Goal: Information Seeking & Learning: Learn about a topic

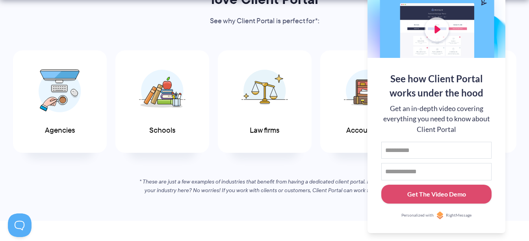
scroll to position [435, 0]
click at [194, 187] on em "* These are just a few examples of industries that benefit from having a dedica…" at bounding box center [264, 185] width 250 height 17
click at [458, 216] on span "RightMessage" at bounding box center [459, 215] width 26 height 6
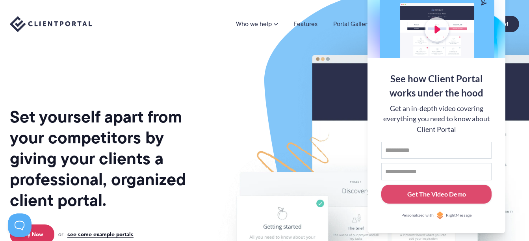
click at [437, 26] on div at bounding box center [436, 7] width 138 height 102
click at [287, 136] on img at bounding box center [423, 195] width 441 height 378
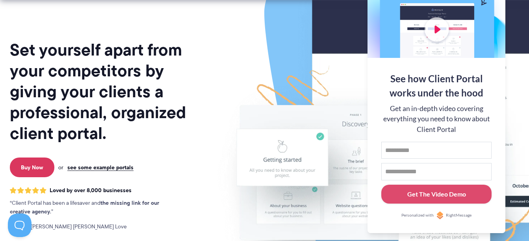
scroll to position [67, 0]
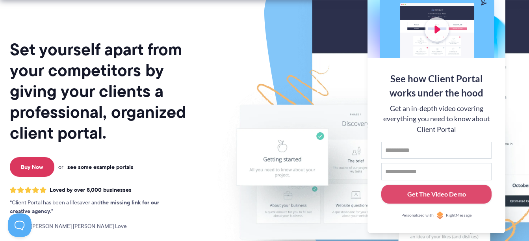
click at [122, 163] on link "see some example portals" at bounding box center [100, 166] width 66 height 7
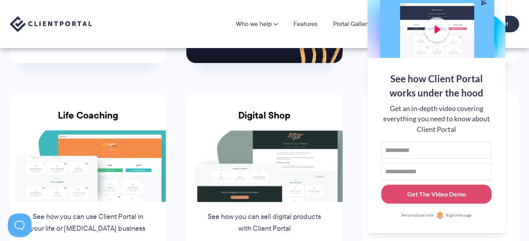
scroll to position [528, 0]
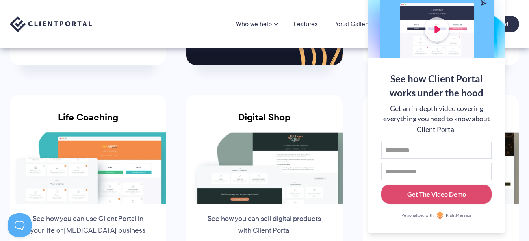
click at [168, 159] on li "Life Coaching See how you can use Client Portal in your life or health coaching…" at bounding box center [88, 191] width 176 height 223
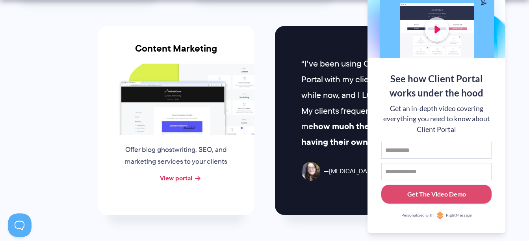
scroll to position [820, 0]
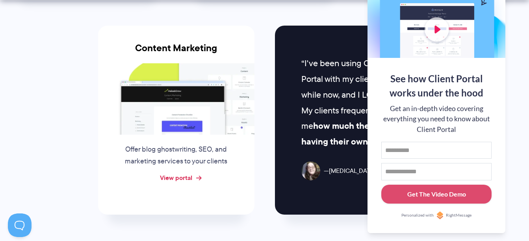
click at [190, 179] on link "View portal" at bounding box center [176, 177] width 32 height 9
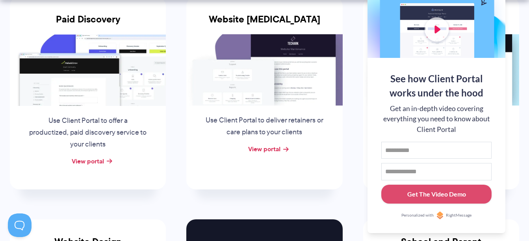
scroll to position [186, 0]
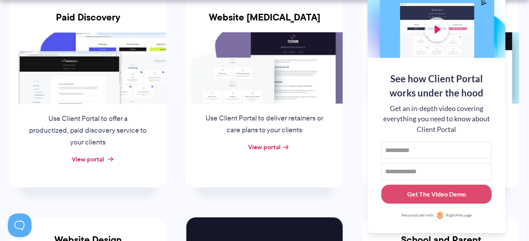
click at [101, 157] on link "View portal" at bounding box center [88, 158] width 32 height 9
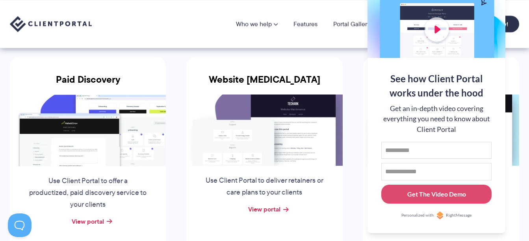
scroll to position [0, 0]
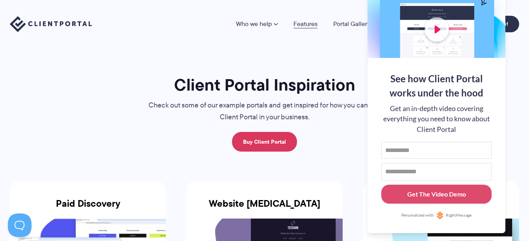
click at [310, 23] on link "Features" at bounding box center [305, 24] width 24 height 6
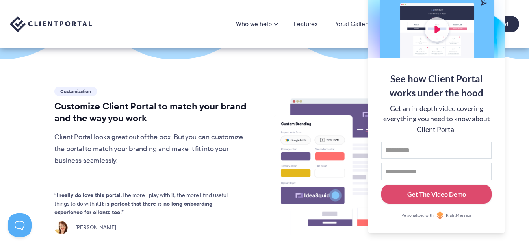
scroll to position [176, 0]
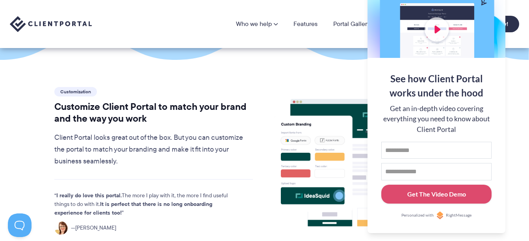
click at [458, 29] on div at bounding box center [436, 7] width 138 height 102
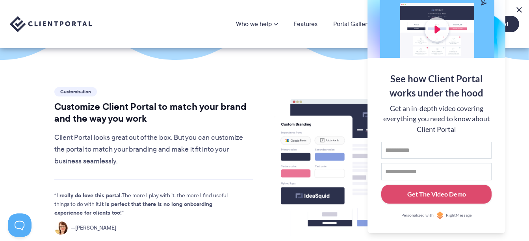
click at [517, 11] on button at bounding box center [518, 9] width 9 height 9
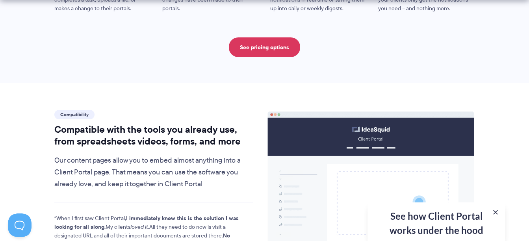
scroll to position [831, 0]
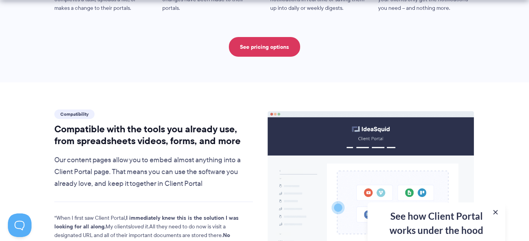
click at [89, 123] on h2 "Compatible with the tools you already use, from spreadsheets videos, forms, and…" at bounding box center [153, 135] width 199 height 24
drag, startPoint x: 89, startPoint y: 122, endPoint x: 152, endPoint y: 122, distance: 63.0
click at [152, 123] on h2 "Compatible with the tools you already use, from spreadsheets videos, forms, and…" at bounding box center [153, 135] width 199 height 24
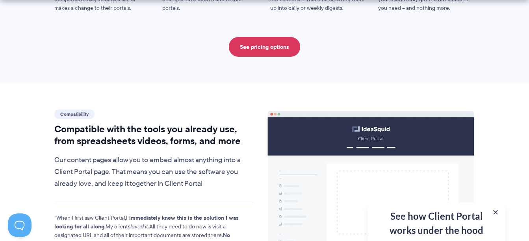
drag, startPoint x: 152, startPoint y: 122, endPoint x: 188, endPoint y: 124, distance: 36.7
click at [188, 124] on h2 "Compatible with the tools you already use, from spreadsheets videos, forms, and…" at bounding box center [153, 135] width 199 height 24
drag, startPoint x: 188, startPoint y: 124, endPoint x: 188, endPoint y: 146, distance: 21.7
click at [188, 154] on p "Our content pages allow you to embed almost anything into a Client Portal page.…" at bounding box center [153, 171] width 199 height 35
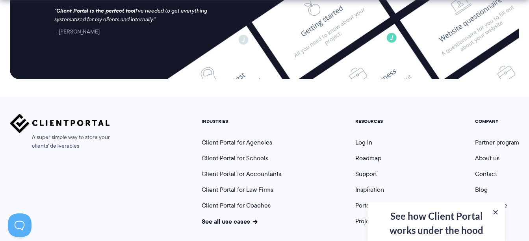
scroll to position [2193, 0]
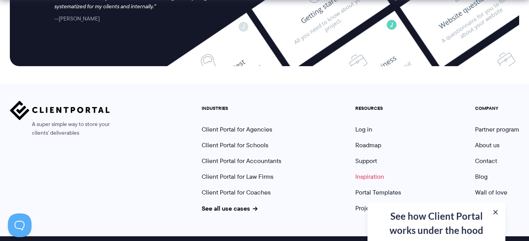
click at [373, 172] on link "Inspiration" at bounding box center [369, 176] width 29 height 9
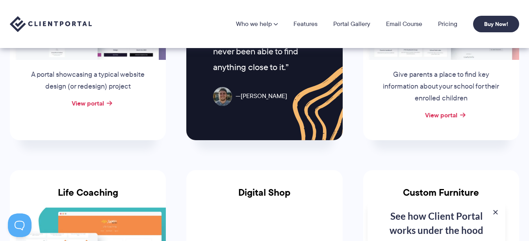
scroll to position [452, 0]
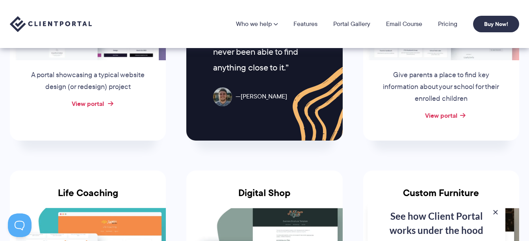
click at [99, 106] on link "View portal" at bounding box center [88, 103] width 32 height 9
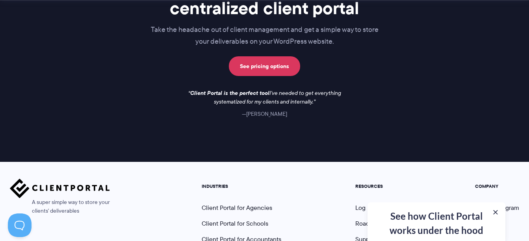
scroll to position [1261, 0]
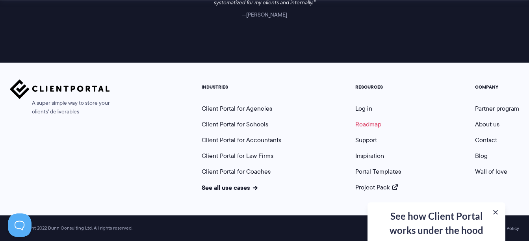
click at [371, 124] on link "Roadmap" at bounding box center [368, 124] width 26 height 9
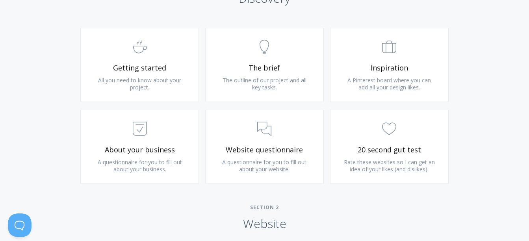
scroll to position [496, 0]
click at [182, 54] on span ".st0{fill:none;stroke:#000000;stroke-width:2;stroke-miterlimit:10;} Untitled-22" at bounding box center [140, 47] width 94 height 24
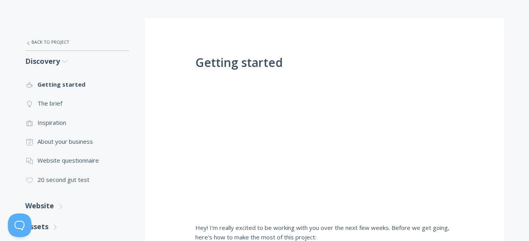
scroll to position [134, 0]
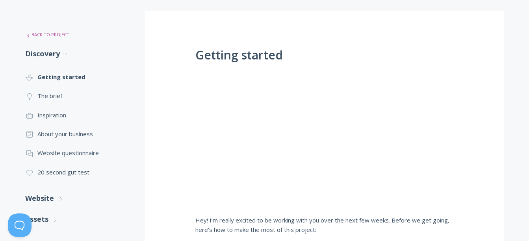
click at [53, 35] on link ".st0{fill:none;stroke:#000000;stroke-width:2;stroke-miterlimit:10;} Untitled-27…" at bounding box center [77, 34] width 104 height 17
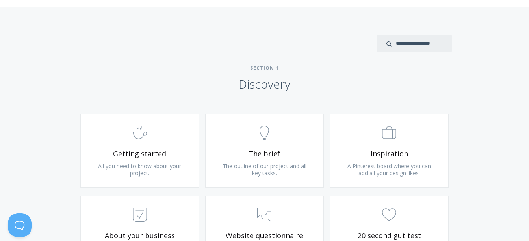
scroll to position [475, 0]
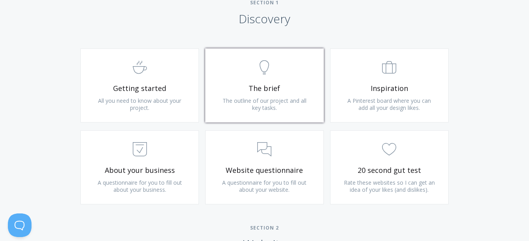
click at [298, 99] on span "The outline of our project and all key tasks." at bounding box center [264, 104] width 84 height 15
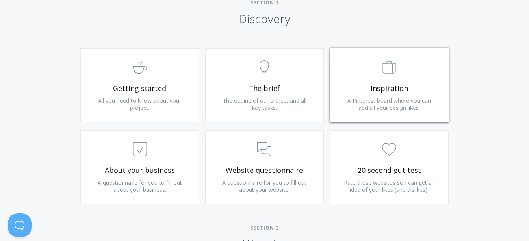
click at [359, 74] on span ".st0{fill:none;stroke:#000000;stroke-width:2;stroke-miterlimit:10;} Untitled-20" at bounding box center [389, 68] width 94 height 24
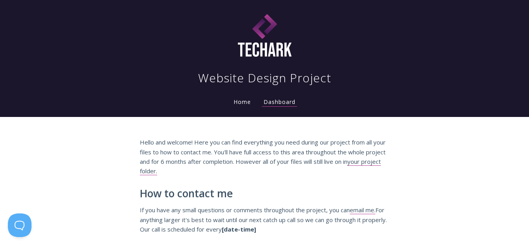
scroll to position [13, 0]
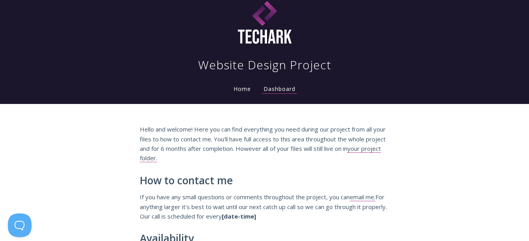
click at [242, 87] on link "Home" at bounding box center [242, 88] width 20 height 7
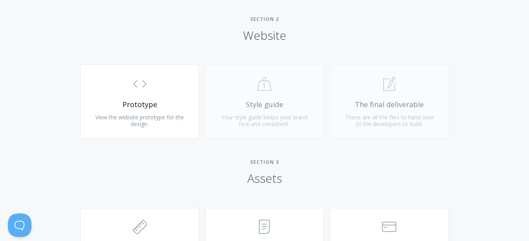
scroll to position [683, 0]
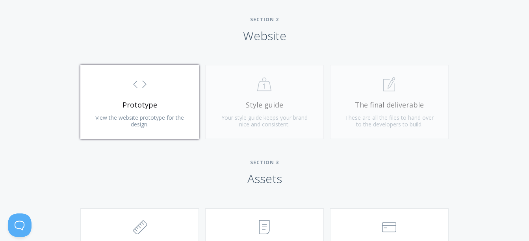
click at [152, 116] on span "View the website prototype for the design." at bounding box center [139, 121] width 89 height 15
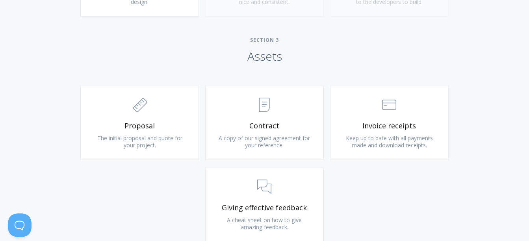
scroll to position [806, 0]
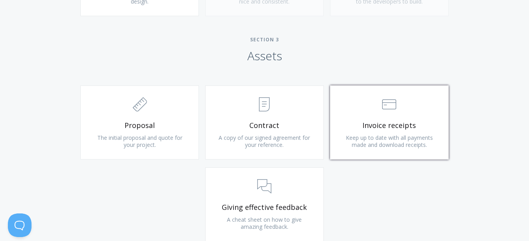
click at [376, 122] on span "Invoice receipts" at bounding box center [389, 125] width 94 height 9
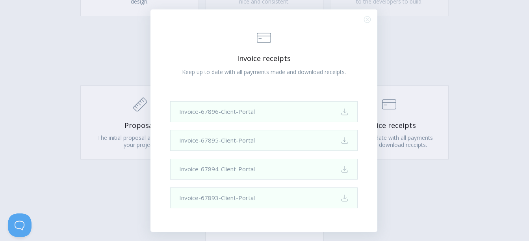
click at [368, 16] on circle "Close (Press escape to close)" at bounding box center [367, 19] width 6 height 6
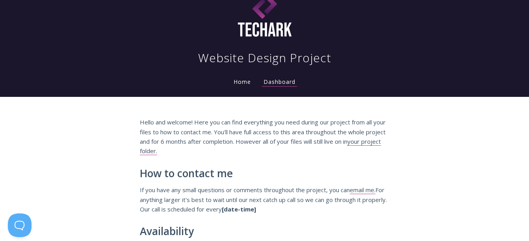
scroll to position [0, 0]
